Goal: Task Accomplishment & Management: Complete application form

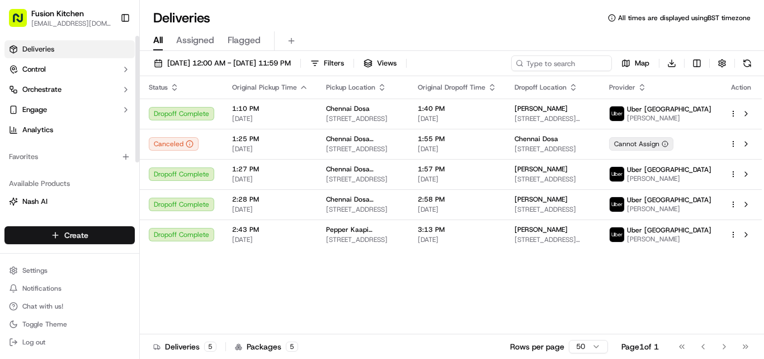
click at [78, 234] on html "Fusion Kitchen [EMAIL_ADDRESS][DOMAIN_NAME] Toggle Sidebar Deliveries Control O…" at bounding box center [382, 179] width 764 height 359
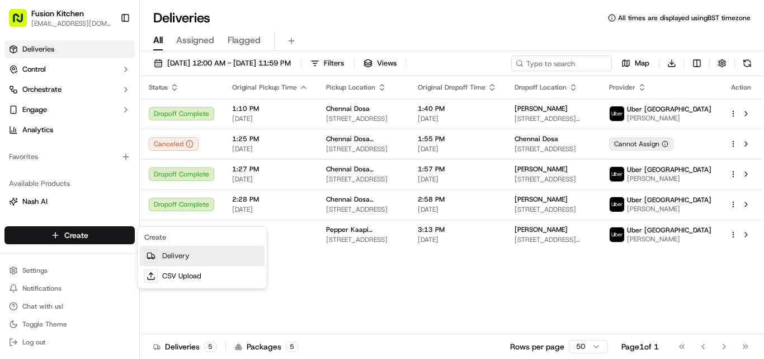
click at [162, 257] on link "Delivery" at bounding box center [202, 256] width 125 height 20
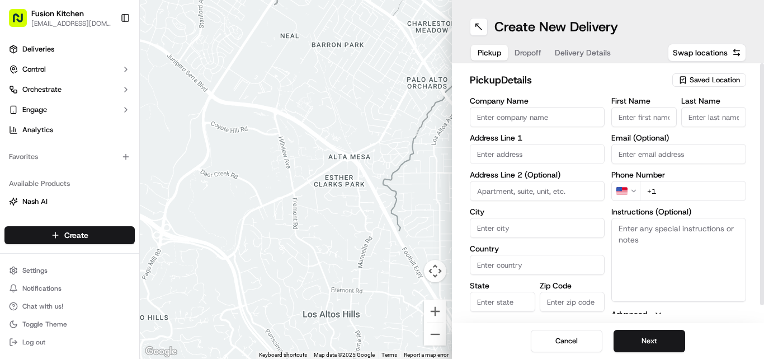
click at [482, 116] on input "Company Name" at bounding box center [537, 117] width 135 height 20
paste input "Chennai Dosa [GEOGRAPHIC_DATA]"
type input "Chennai Dosa [GEOGRAPHIC_DATA]"
click at [661, 187] on input "+1" at bounding box center [693, 191] width 106 height 20
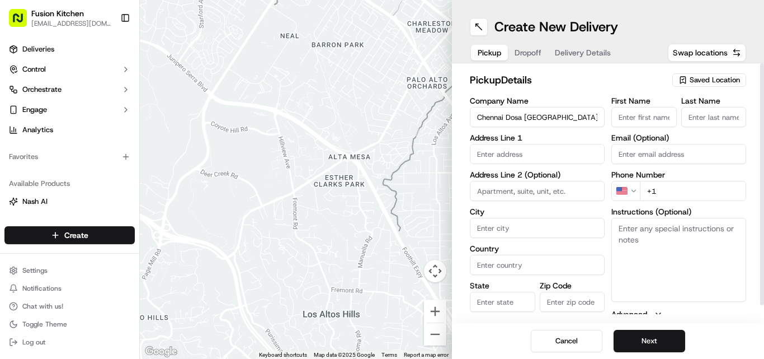
click at [661, 187] on input "+1" at bounding box center [693, 191] width 106 height 20
paste input "44 1473 288599"
type input "[PHONE_NUMBER]"
click at [692, 258] on textarea "Instructions (Optional)" at bounding box center [678, 260] width 135 height 84
paste textarea "[PERSON_NAME]. [STREET_ADDRESS]"
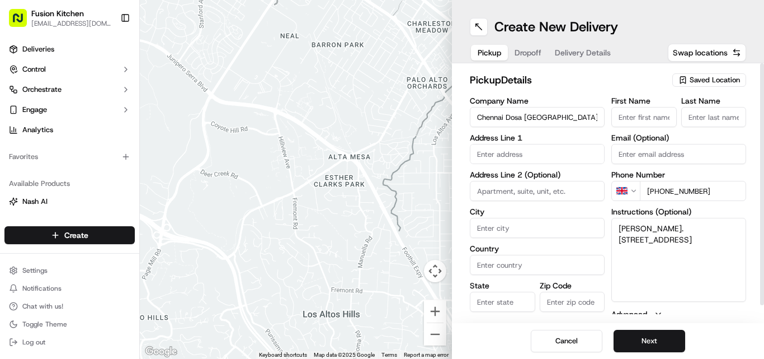
click at [635, 224] on textarea "[PERSON_NAME]. [STREET_ADDRESS]" at bounding box center [678, 260] width 135 height 84
drag, startPoint x: 635, startPoint y: 224, endPoint x: 674, endPoint y: 224, distance: 39.2
click at [674, 224] on textarea "[PERSON_NAME]. [STREET_ADDRESS]" at bounding box center [678, 260] width 135 height 84
type textarea ". [STREET_ADDRESS]"
click at [658, 124] on input "First Name" at bounding box center [643, 117] width 65 height 20
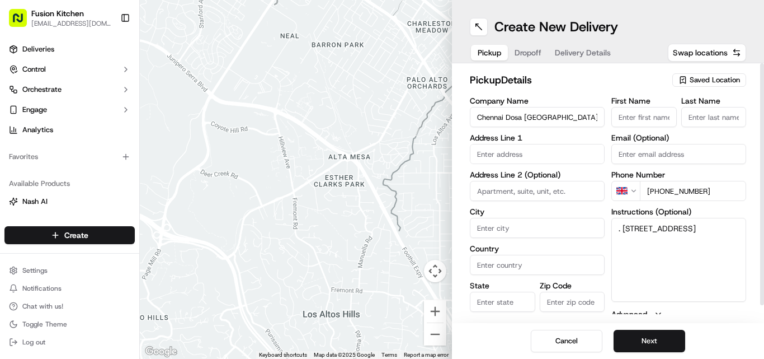
paste input "[PERSON_NAME]"
type input "[PERSON_NAME]"
click at [724, 126] on input "Last Name" at bounding box center [713, 117] width 65 height 20
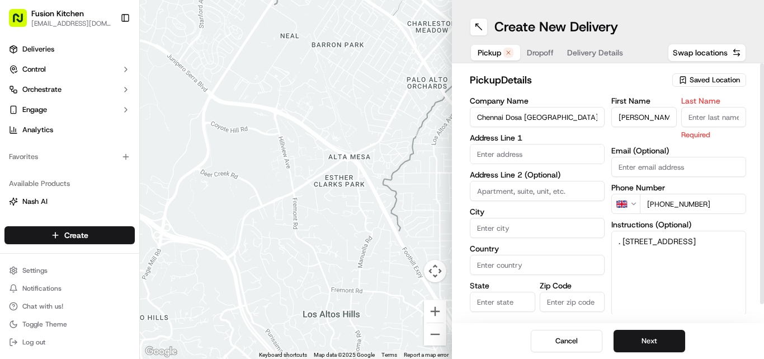
paste input "[PERSON_NAME]"
click at [693, 116] on input "[PERSON_NAME]" at bounding box center [713, 117] width 65 height 20
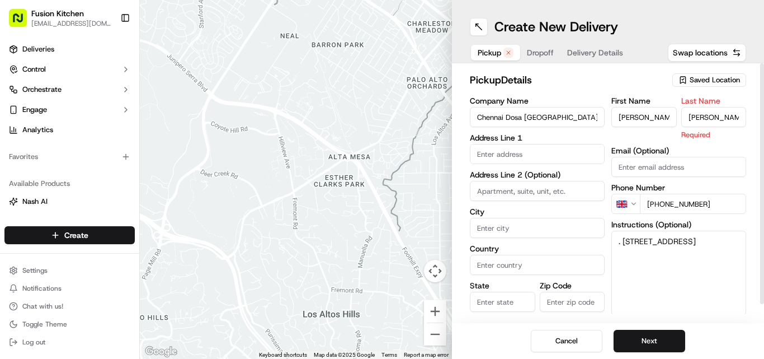
type input "[PERSON_NAME]"
click at [650, 116] on input "[PERSON_NAME]" at bounding box center [643, 117] width 65 height 20
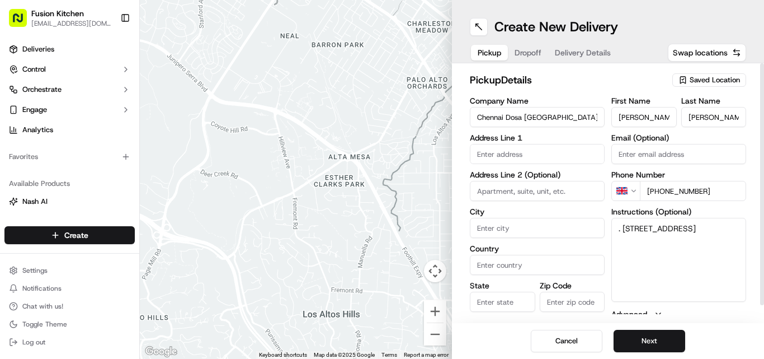
click at [650, 116] on input "[PERSON_NAME]" at bounding box center [643, 117] width 65 height 20
type input "Ganesan"
click at [628, 228] on textarea ". [STREET_ADDRESS]" at bounding box center [678, 260] width 135 height 84
drag, startPoint x: 628, startPoint y: 228, endPoint x: 705, endPoint y: 238, distance: 78.4
click at [705, 238] on textarea ". [STREET_ADDRESS]" at bounding box center [678, 260] width 135 height 84
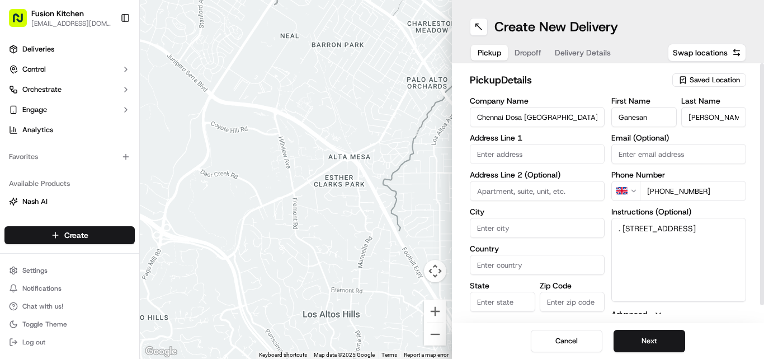
click at [522, 156] on input "text" at bounding box center [537, 154] width 135 height 20
paste input "[STREET_ADDRESS]"
click at [525, 183] on div "[STREET_ADDRESS]" at bounding box center [537, 177] width 129 height 17
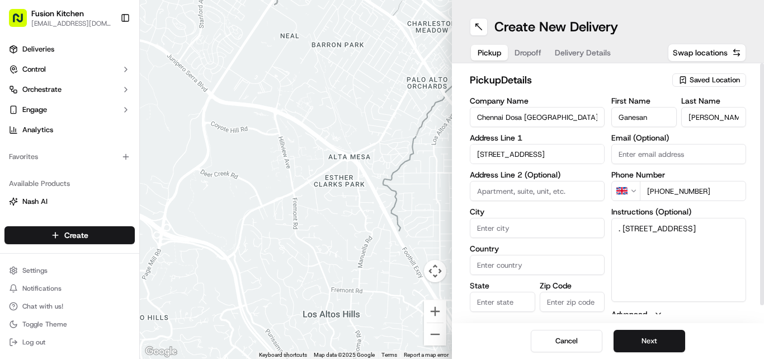
type input "[STREET_ADDRESS]"
type input "[GEOGRAPHIC_DATA]"
type input "IP4 1HJ"
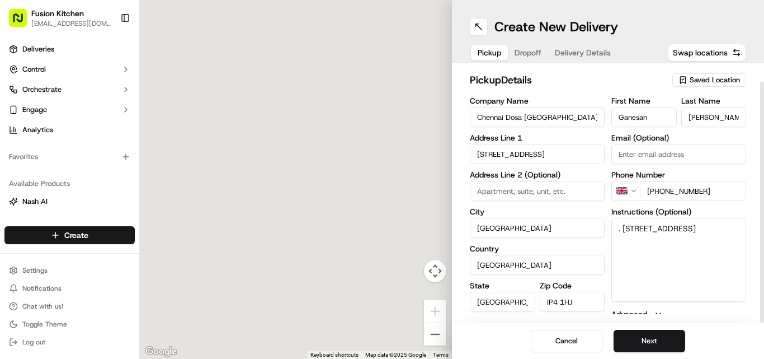
scroll to position [18, 0]
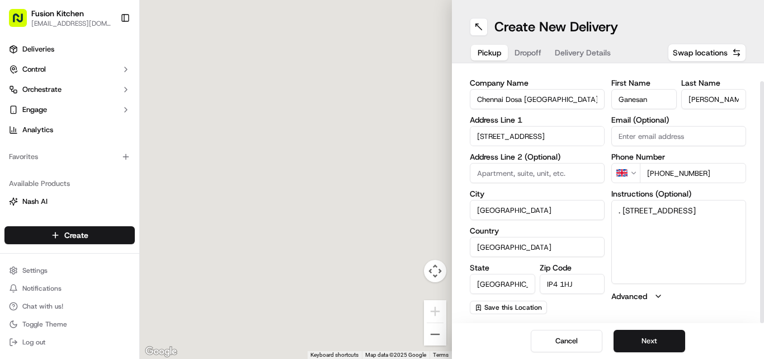
type input "[STREET_ADDRESS]"
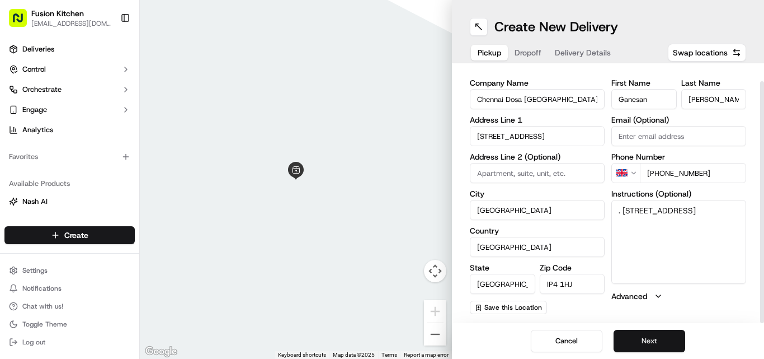
click at [641, 331] on button "Next" at bounding box center [650, 341] width 72 height 22
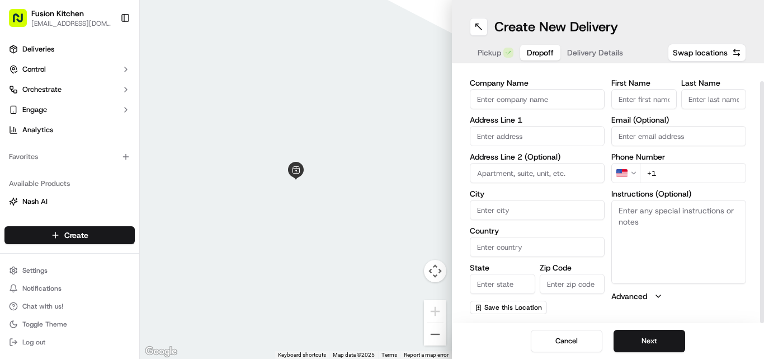
click at [655, 219] on textarea "Instructions (Optional)" at bounding box center [678, 242] width 135 height 84
paste textarea "[PERSON_NAME] | 07776849841 [STREET_ADDRESS]"
click at [638, 208] on textarea "[PERSON_NAME] | 07776849841 [STREET_ADDRESS]" at bounding box center [678, 242] width 135 height 84
drag, startPoint x: 638, startPoint y: 208, endPoint x: 656, endPoint y: 208, distance: 18.5
click at [656, 208] on textarea "[PERSON_NAME] | 07776849841 [STREET_ADDRESS]" at bounding box center [678, 242] width 135 height 84
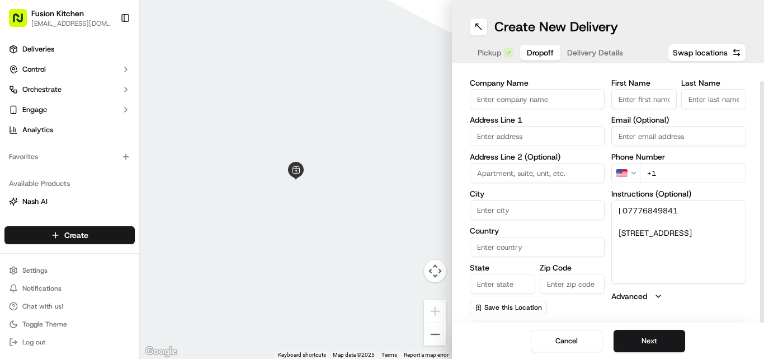
type textarea "| 07776849841 [STREET_ADDRESS]"
click at [657, 96] on input "First Name" at bounding box center [643, 99] width 65 height 20
paste input "[PERSON_NAME]"
type input "[PERSON_NAME]"
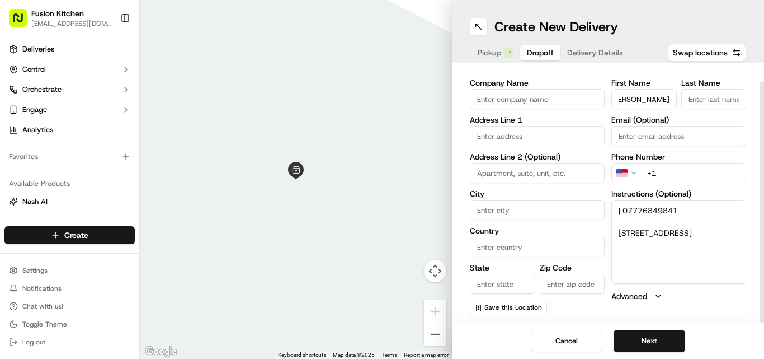
click at [704, 97] on input "Last Name" at bounding box center [713, 99] width 65 height 20
paste input "[PERSON_NAME]"
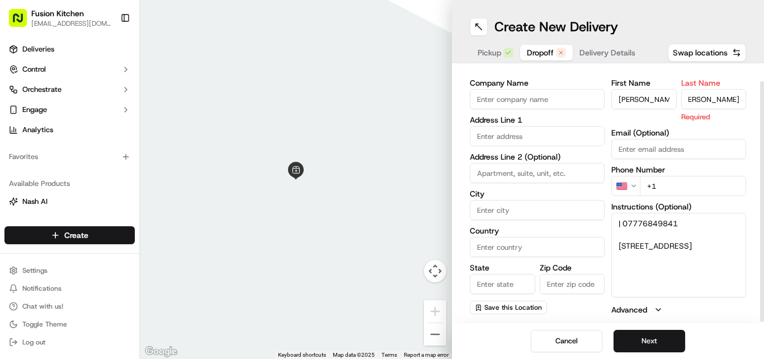
scroll to position [0, 0]
click at [694, 97] on input "[PERSON_NAME]" at bounding box center [713, 99] width 65 height 20
type input "Mukhopadhyay"
click at [648, 99] on input "[PERSON_NAME]" at bounding box center [643, 99] width 65 height 20
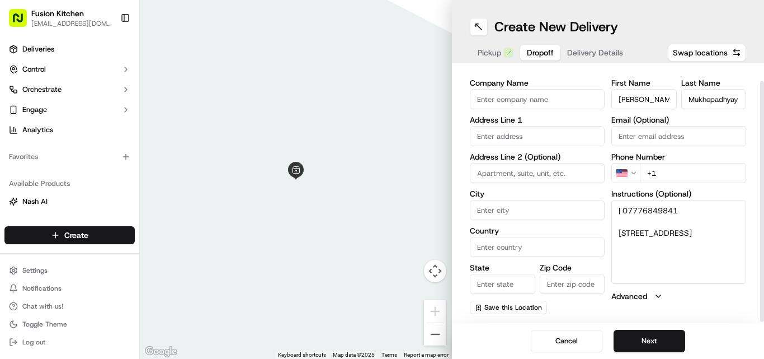
click at [648, 99] on input "[PERSON_NAME]" at bounding box center [643, 99] width 65 height 20
type input "[PERSON_NAME]"
click at [636, 209] on textarea "| 07776849841 [STREET_ADDRESS]" at bounding box center [678, 242] width 135 height 84
click at [616, 171] on html "Fusion Kitchen [EMAIL_ADDRESS][DOMAIN_NAME] Toggle Sidebar Deliveries Control O…" at bounding box center [382, 179] width 764 height 359
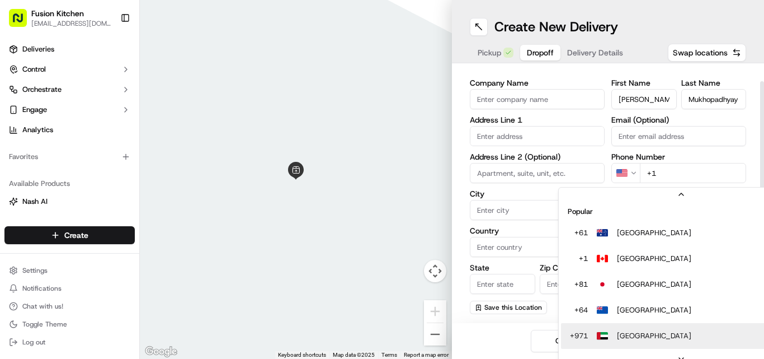
scroll to position [35, 0]
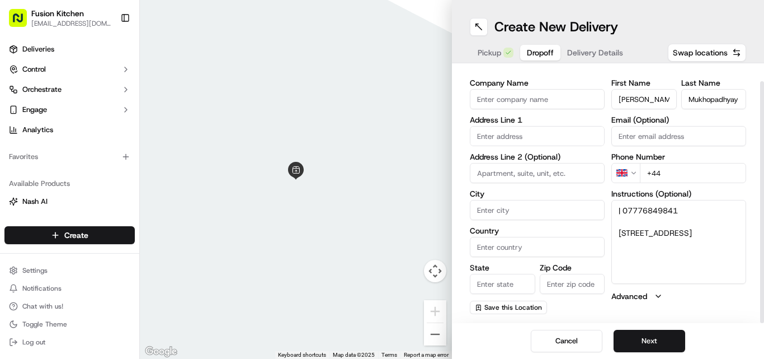
click at [688, 179] on input "+44" at bounding box center [693, 173] width 106 height 20
paste input "07776 849841"
type input "[PHONE_NUMBER]"
click at [627, 231] on textarea "| 07776849841 [STREET_ADDRESS]" at bounding box center [678, 242] width 135 height 84
drag, startPoint x: 627, startPoint y: 231, endPoint x: 663, endPoint y: 239, distance: 37.2
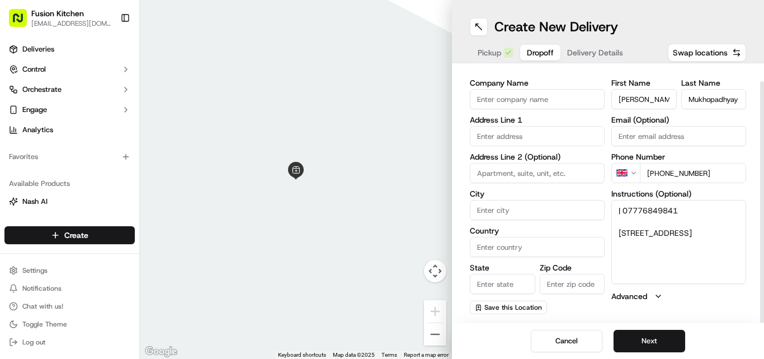
click at [663, 239] on textarea "| 07776849841 [STREET_ADDRESS]" at bounding box center [678, 242] width 135 height 84
click at [622, 232] on textarea "| 07776849841 [STREET_ADDRESS]" at bounding box center [678, 242] width 135 height 84
drag, startPoint x: 622, startPoint y: 232, endPoint x: 698, endPoint y: 251, distance: 78.0
click at [698, 251] on textarea "| 07776849841 [STREET_ADDRESS]" at bounding box center [678, 242] width 135 height 84
click at [565, 130] on input "text" at bounding box center [537, 136] width 135 height 20
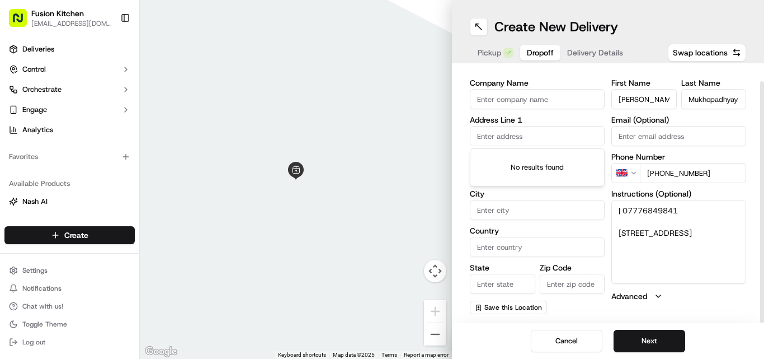
paste input "[STREET_ADDRESS]"
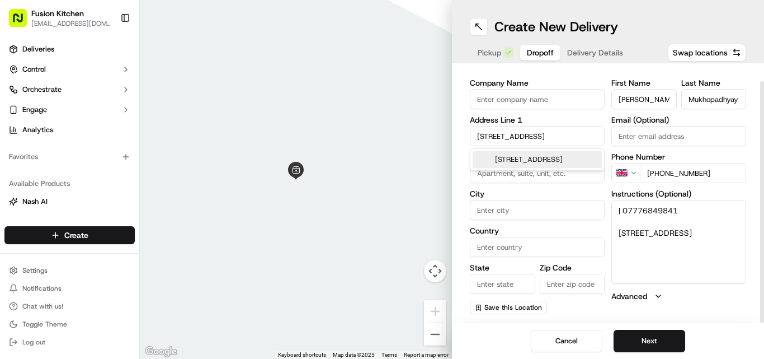
click at [545, 166] on div "[STREET_ADDRESS]" at bounding box center [537, 159] width 129 height 17
type input "[STREET_ADDRESS]"
type input "[GEOGRAPHIC_DATA]"
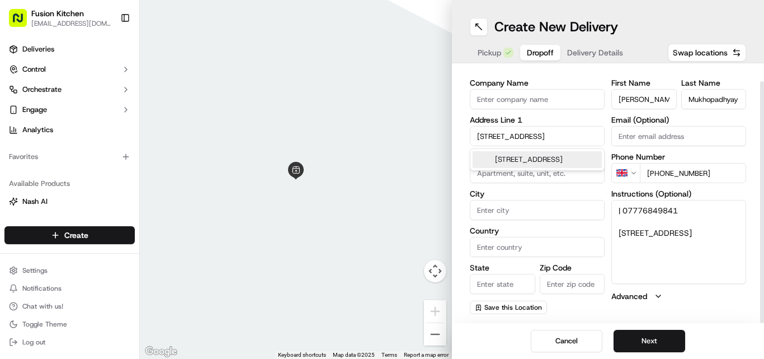
type input "IP1 1AF"
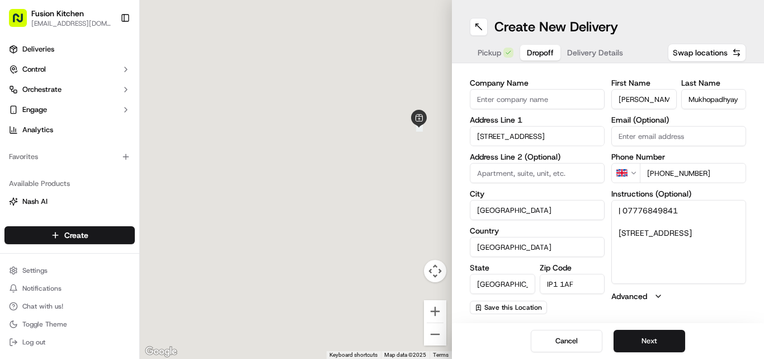
type input "[STREET_ADDRESS]"
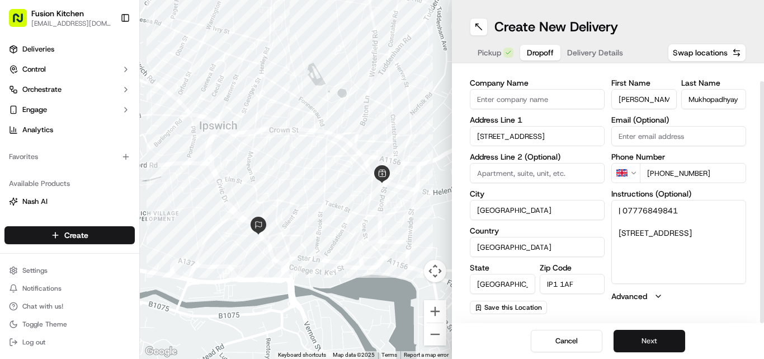
click at [670, 339] on button "Next" at bounding box center [650, 341] width 72 height 22
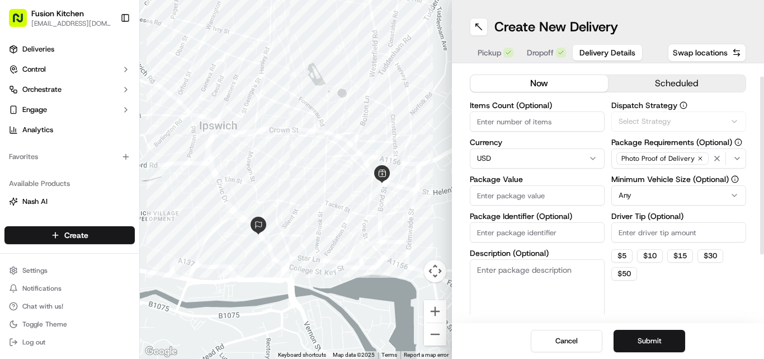
click at [512, 159] on html "Fusion Kitchen [EMAIL_ADDRESS][DOMAIN_NAME] Toggle Sidebar Deliveries Control O…" at bounding box center [382, 179] width 764 height 359
click at [506, 197] on input "Package Value" at bounding box center [537, 195] width 135 height 20
paste input "47.55"
type input "47.55"
click at [641, 86] on button "scheduled" at bounding box center [677, 83] width 138 height 17
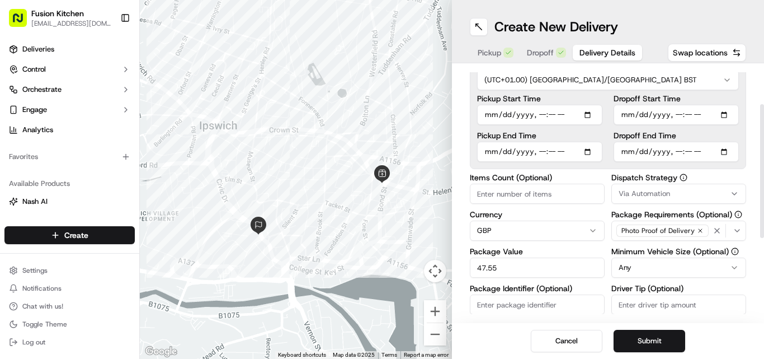
scroll to position [74, 0]
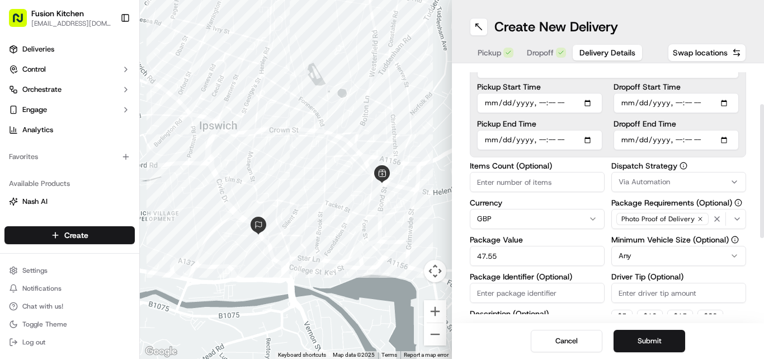
click at [540, 101] on input "Pickup Start Time" at bounding box center [539, 103] width 125 height 20
click at [575, 105] on input "Pickup Start Time" at bounding box center [539, 103] width 125 height 20
click at [694, 119] on div "Dropoff Start Time Dropoff End Time" at bounding box center [676, 116] width 125 height 67
type input "[DATE]T17:25"
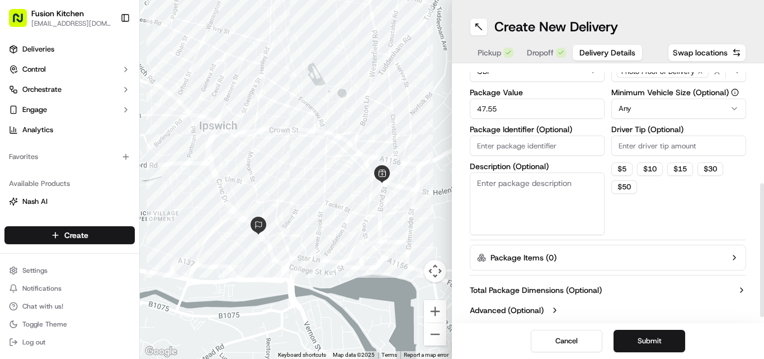
scroll to position [227, 0]
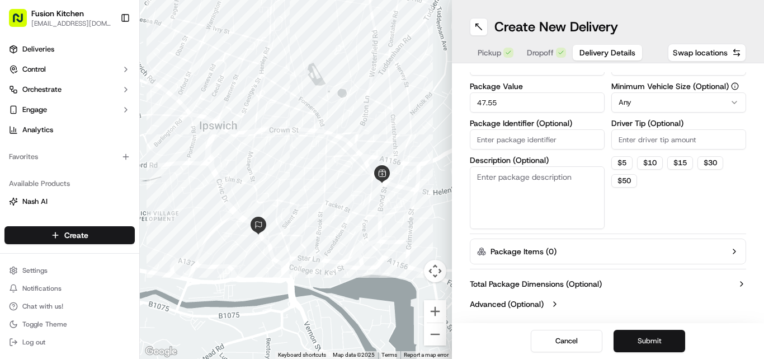
click at [644, 345] on button "Submit" at bounding box center [650, 341] width 72 height 22
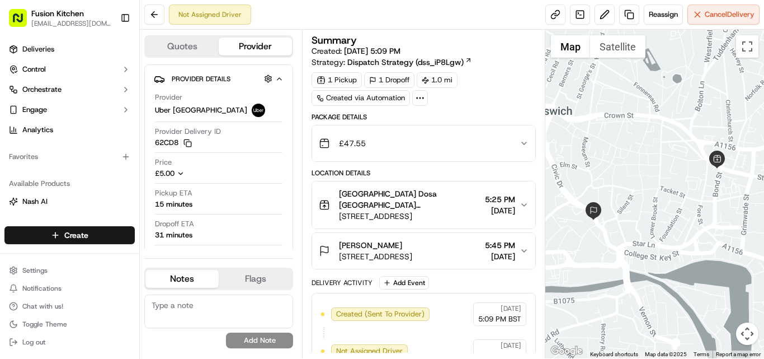
scroll to position [20, 0]
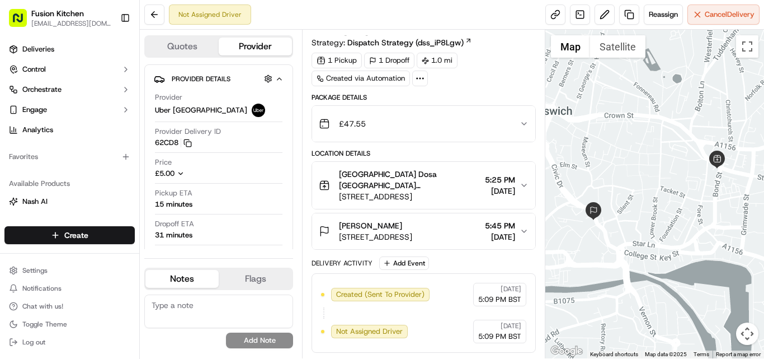
click at [402, 226] on span "[PERSON_NAME]" at bounding box center [370, 225] width 63 height 11
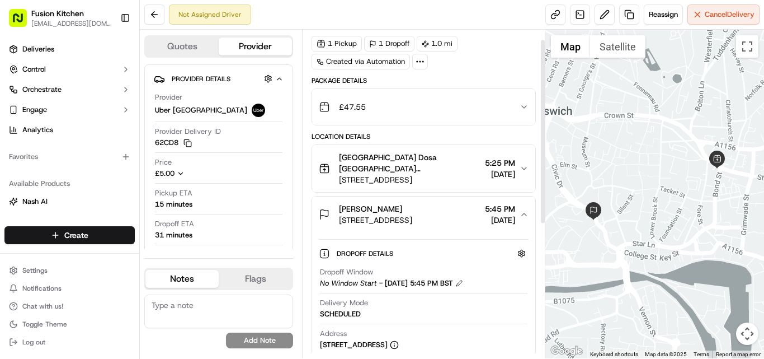
scroll to position [0, 0]
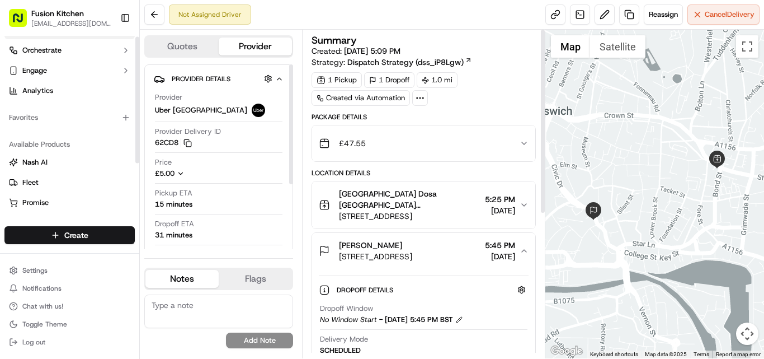
click at [31, 51] on ul "Deliveries Control Orchestrate Engage Analytics" at bounding box center [69, 50] width 130 height 98
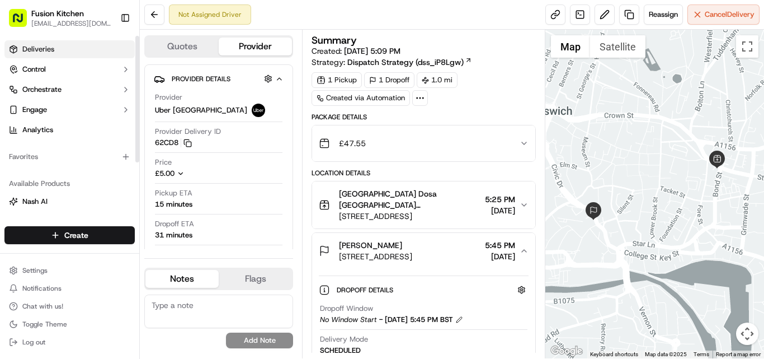
click at [51, 53] on span "Deliveries" at bounding box center [38, 49] width 32 height 10
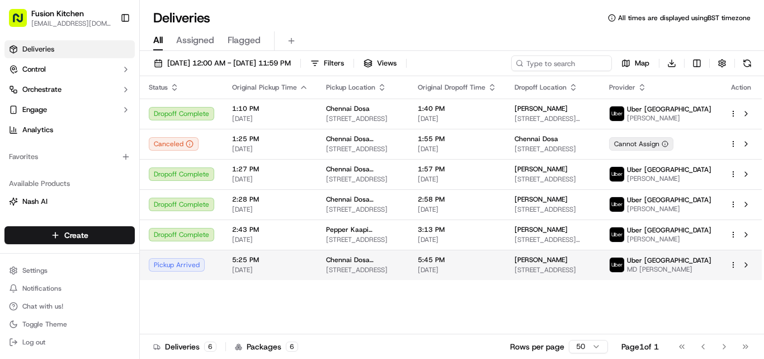
click at [366, 278] on td "Chennai Dosa [GEOGRAPHIC_DATA] [STREET_ADDRESS]" at bounding box center [363, 265] width 92 height 30
click at [379, 268] on span "[STREET_ADDRESS]" at bounding box center [363, 269] width 74 height 9
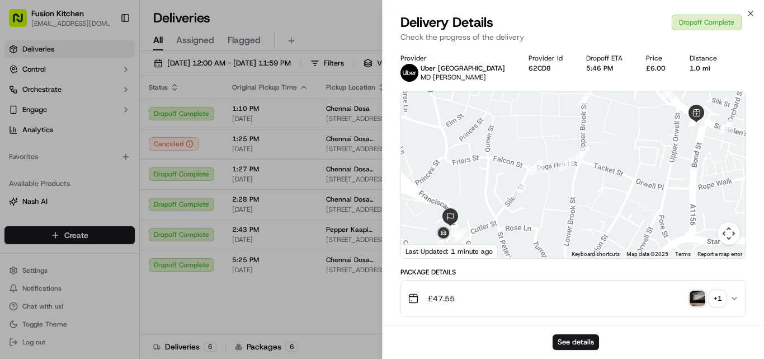
click at [698, 297] on img "button" at bounding box center [698, 298] width 16 height 16
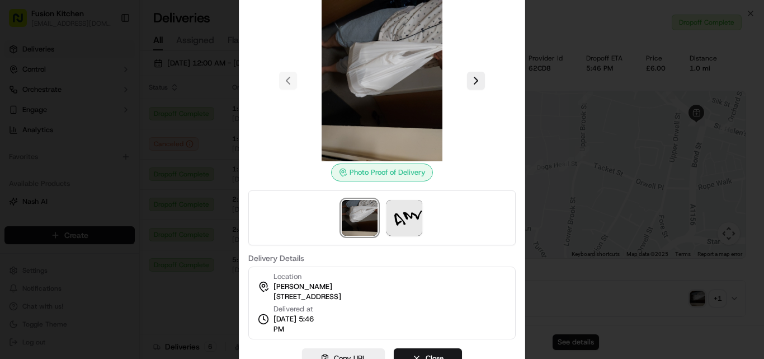
click at [553, 240] on div at bounding box center [382, 179] width 764 height 359
